Goal: Task Accomplishment & Management: Manage account settings

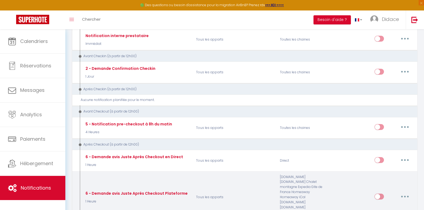
scroll to position [161, 0]
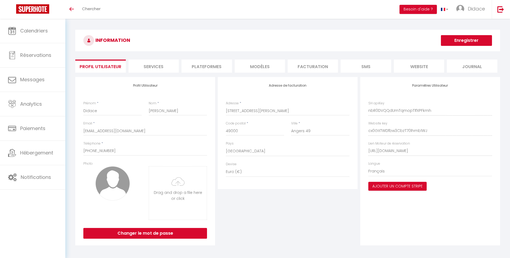
select select "28"
select select "fr"
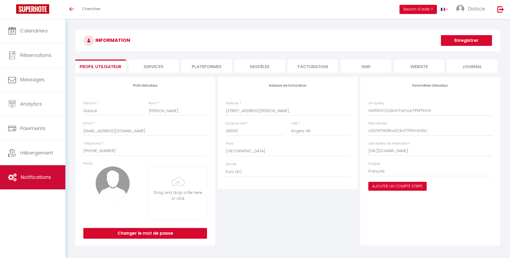
click at [36, 178] on span "Notifications" at bounding box center [36, 177] width 30 height 7
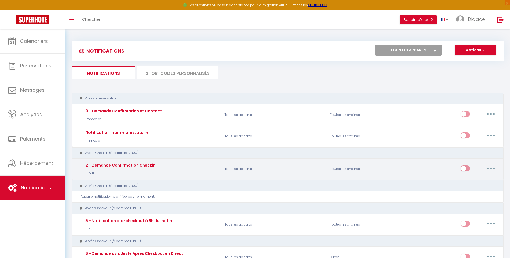
select select
checkbox input "false"
select select
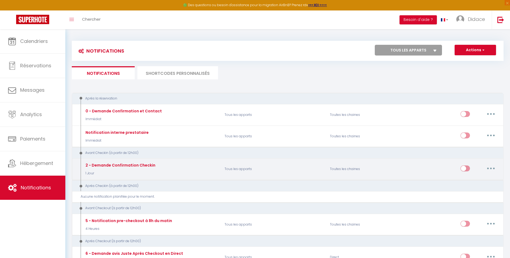
checkbox input "false"
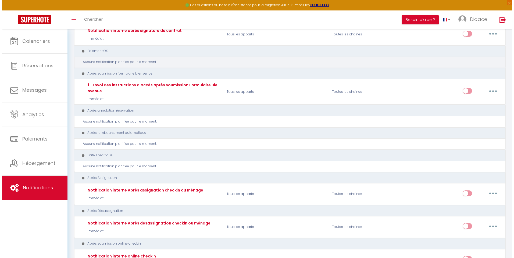
scroll to position [628, 0]
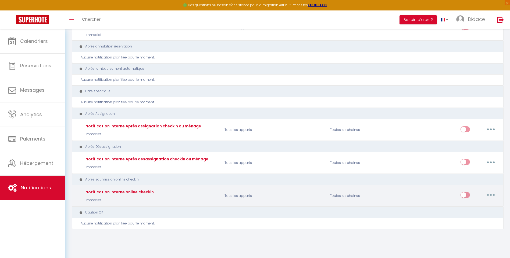
click at [492, 195] on button "button" at bounding box center [490, 195] width 15 height 9
click at [463, 207] on link "Editer" at bounding box center [477, 207] width 40 height 9
type input "Notification interne online checkin"
select select "23"
select select "Immédiat"
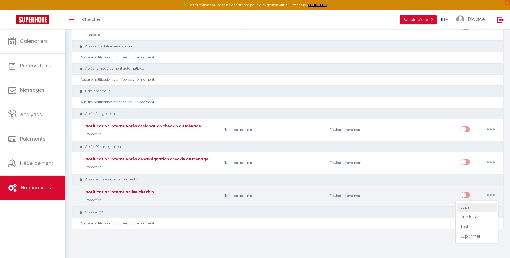
select select
checkbox input "false"
radio input "true"
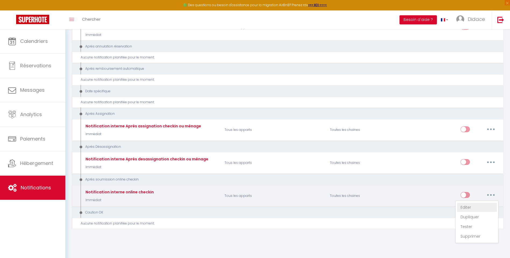
type input "Notification online checkin - [RENTAL:NAME] - [GUEST:NAME] - [BOOKING:ID]"
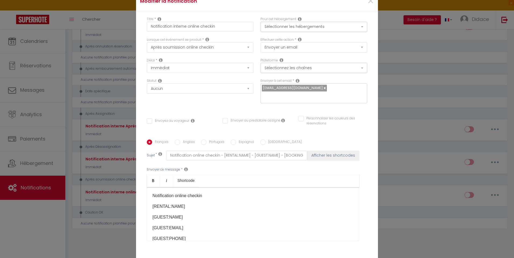
scroll to position [0, 0]
drag, startPoint x: 26, startPoint y: 218, endPoint x: 26, endPoint y: 211, distance: 7.0
click at [25, 216] on div "Modifier la notification × Titre * Notification interne online checkin Pour cet…" at bounding box center [257, 129] width 514 height 258
